Goal: Task Accomplishment & Management: Use online tool/utility

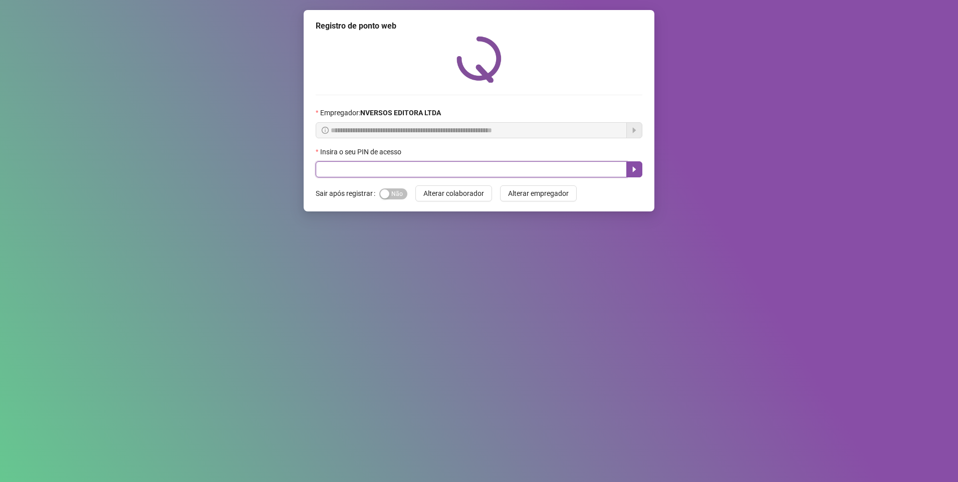
click at [447, 171] on input "text" at bounding box center [471, 169] width 311 height 16
type input "*****"
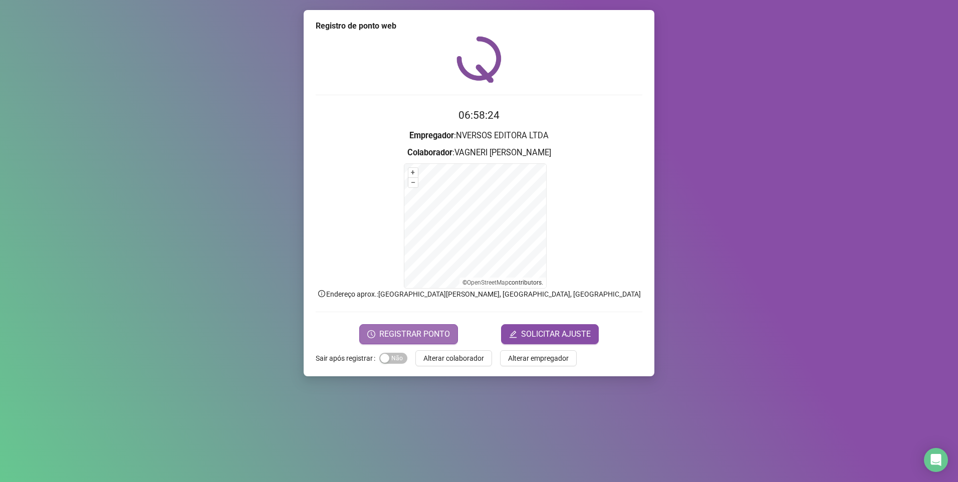
click at [410, 335] on span "REGISTRAR PONTO" at bounding box center [414, 334] width 71 height 12
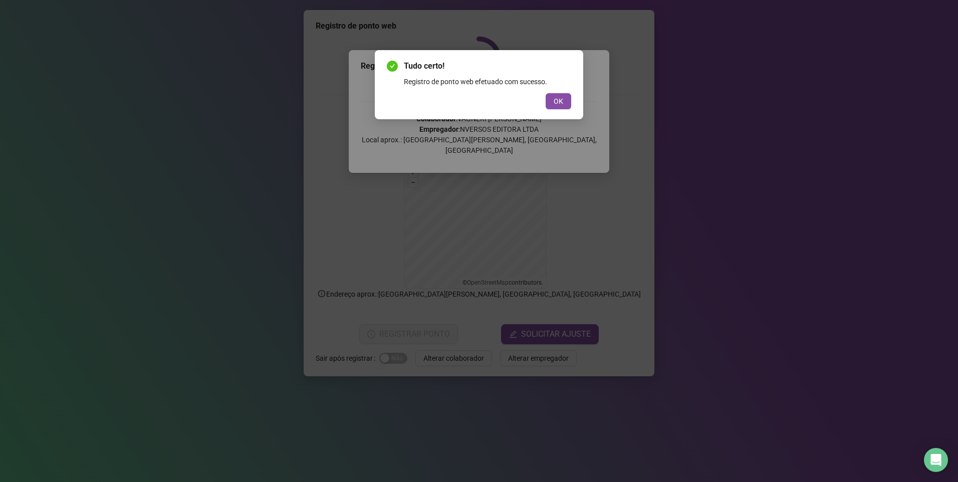
click at [562, 99] on span "OK" at bounding box center [559, 101] width 10 height 11
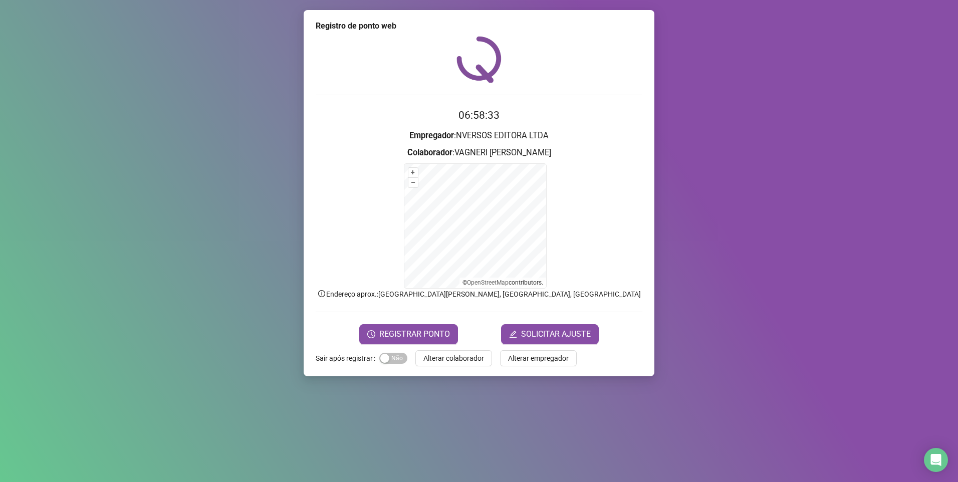
drag, startPoint x: 444, startPoint y: 358, endPoint x: 440, endPoint y: 351, distance: 8.1
click at [444, 358] on span "Alterar colaborador" at bounding box center [454, 358] width 61 height 11
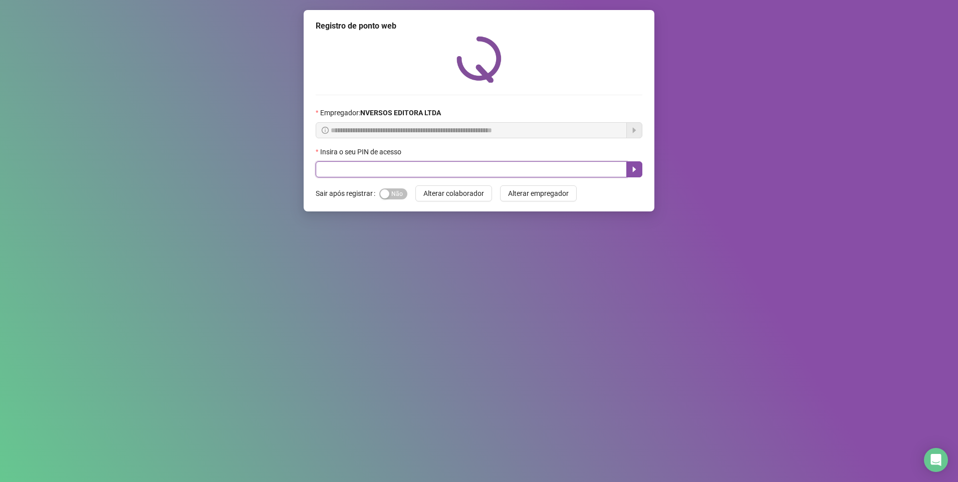
click at [364, 170] on input "text" at bounding box center [471, 169] width 311 height 16
type input "****"
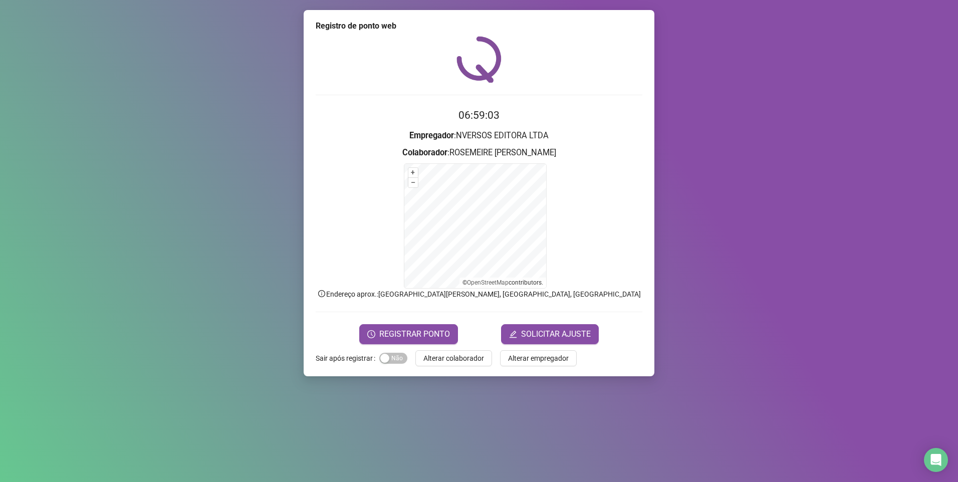
drag, startPoint x: 144, startPoint y: 278, endPoint x: 223, endPoint y: 319, distance: 89.0
click at [144, 278] on div "Registro de ponto web 06:59:03 Empregador : NVERSOS EDITORA LTDA Colaborador : …" at bounding box center [479, 241] width 958 height 482
click at [409, 335] on span "REGISTRAR PONTO" at bounding box center [414, 334] width 71 height 12
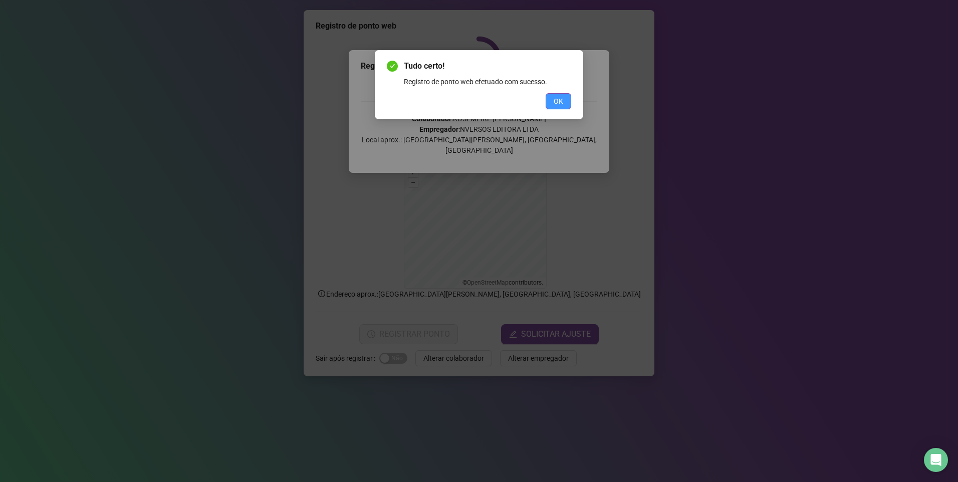
click at [563, 99] on span "OK" at bounding box center [559, 101] width 10 height 11
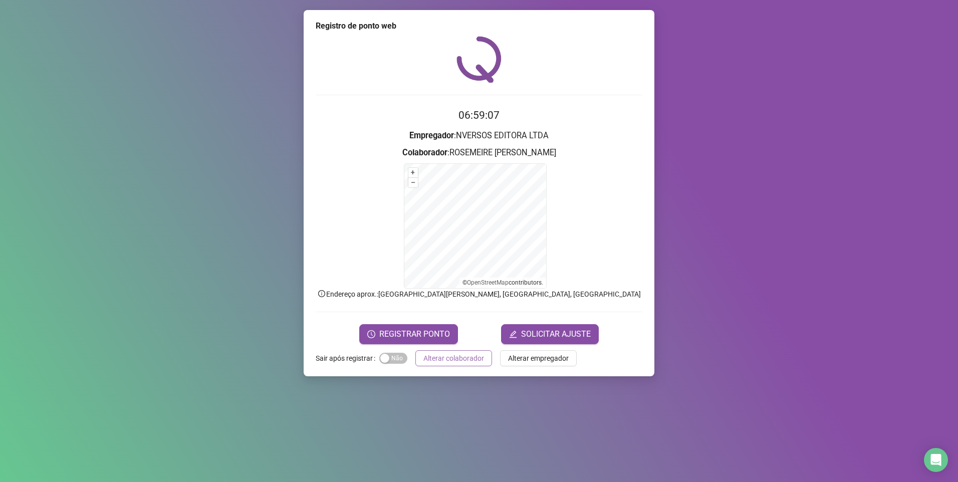
click at [432, 355] on span "Alterar colaborador" at bounding box center [454, 358] width 61 height 11
